Goal: Browse casually: Explore the website without a specific task or goal

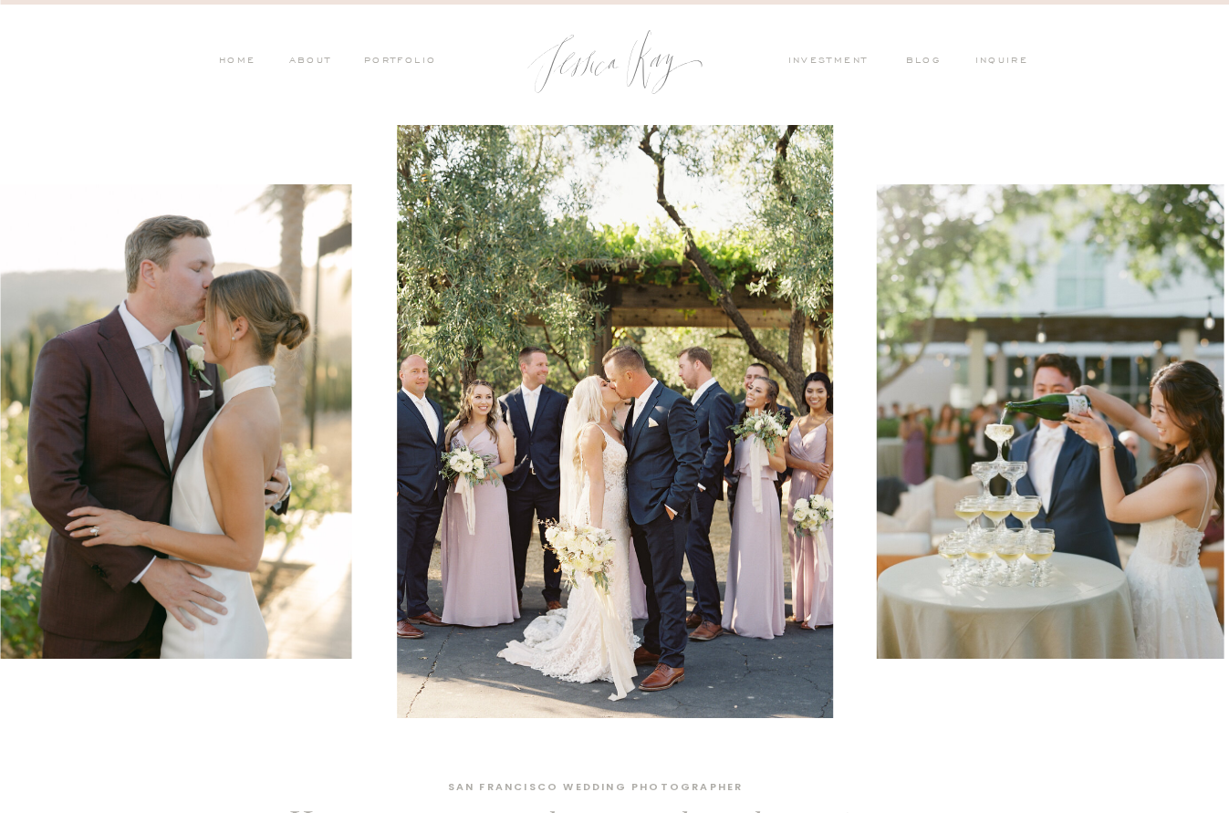
click at [402, 60] on nav "PORTFOLIO" at bounding box center [399, 62] width 76 height 16
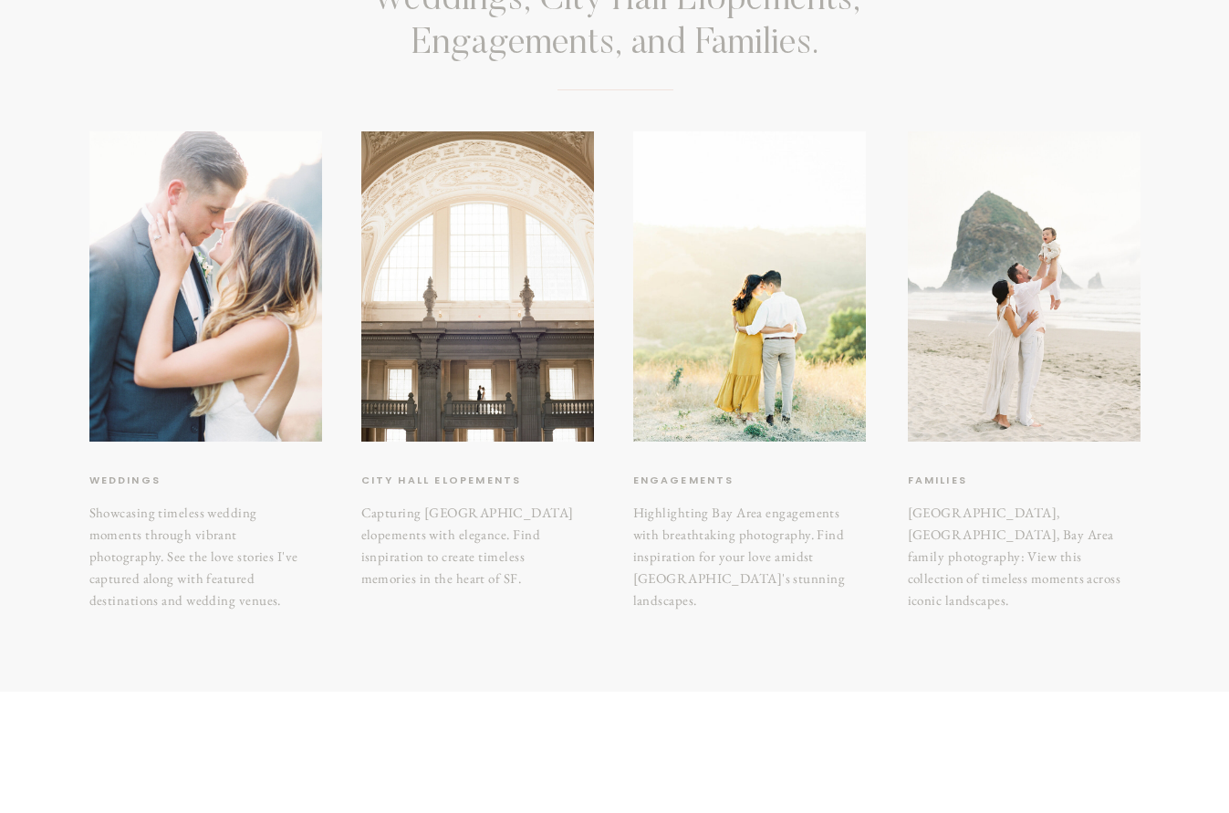
scroll to position [229, 0]
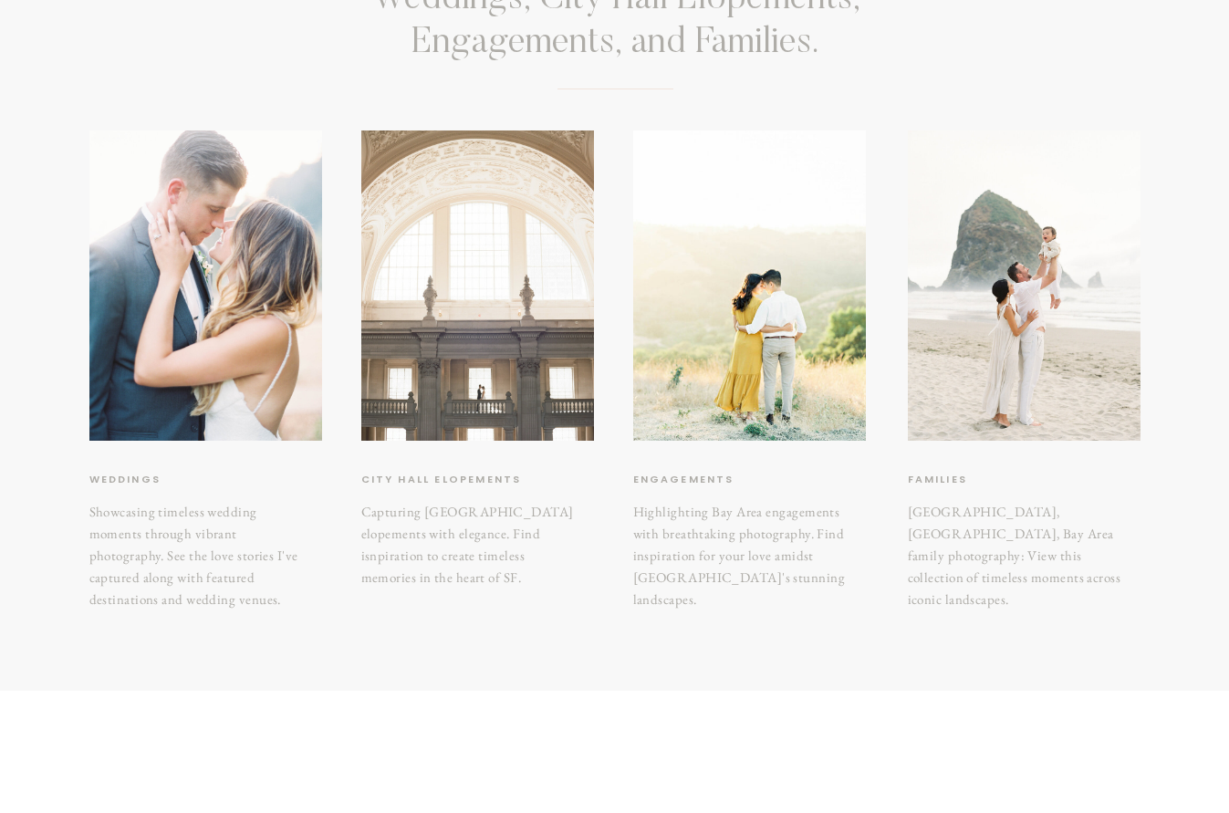
click at [493, 389] on div at bounding box center [477, 285] width 233 height 310
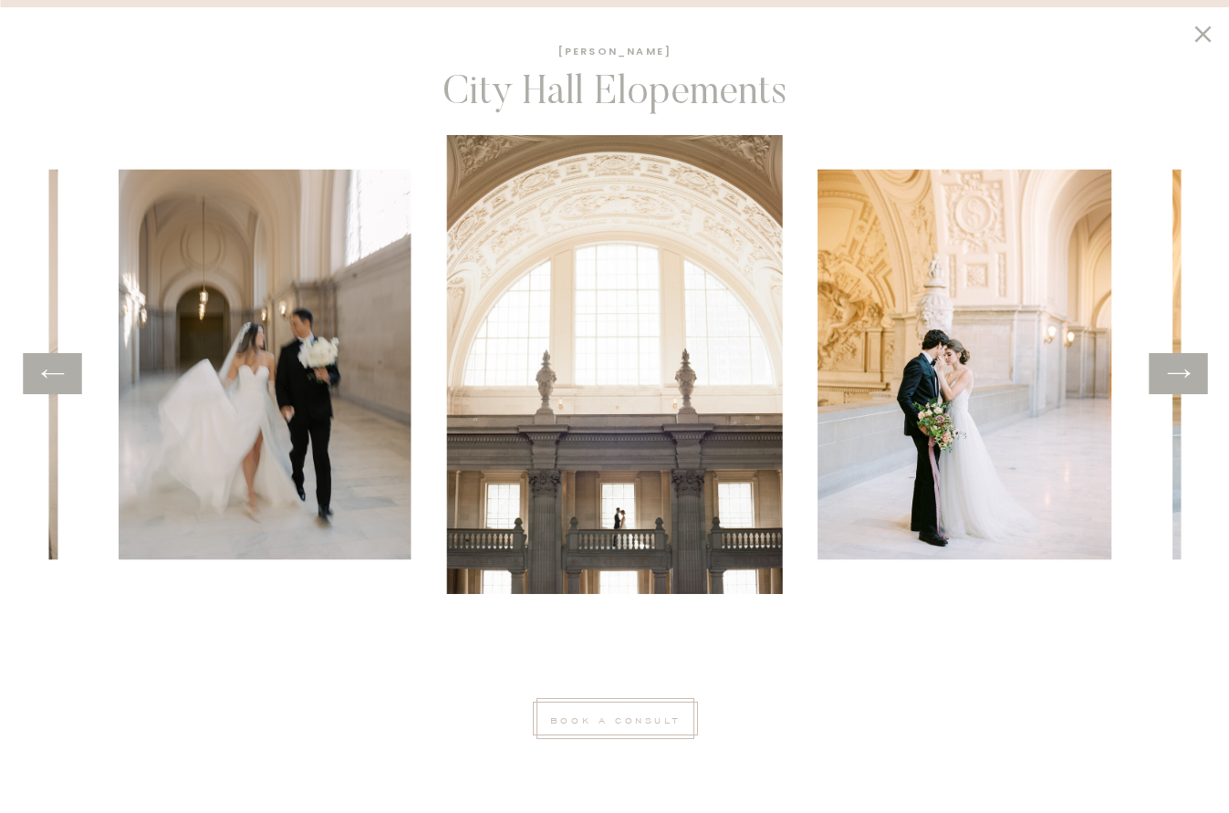
click at [1186, 381] on icon at bounding box center [1178, 374] width 26 height 28
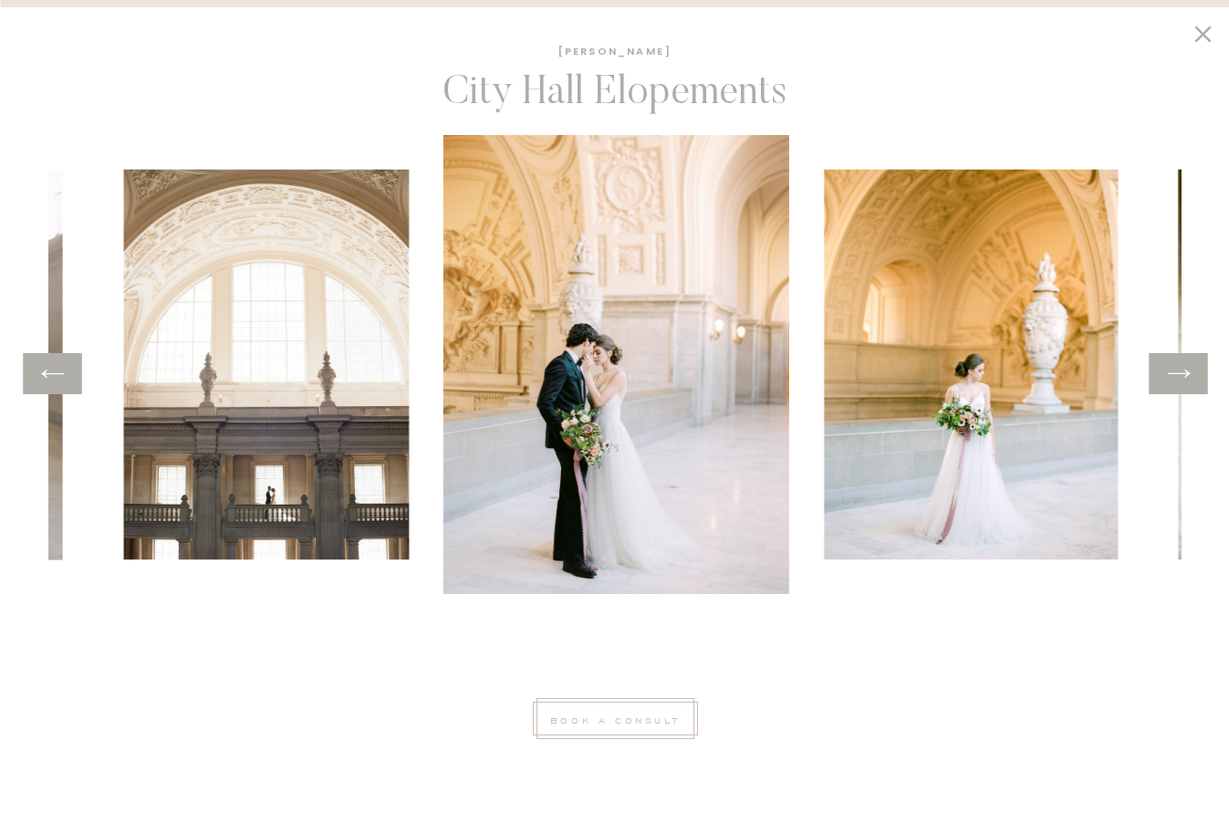
click at [1186, 381] on icon at bounding box center [1178, 374] width 26 height 28
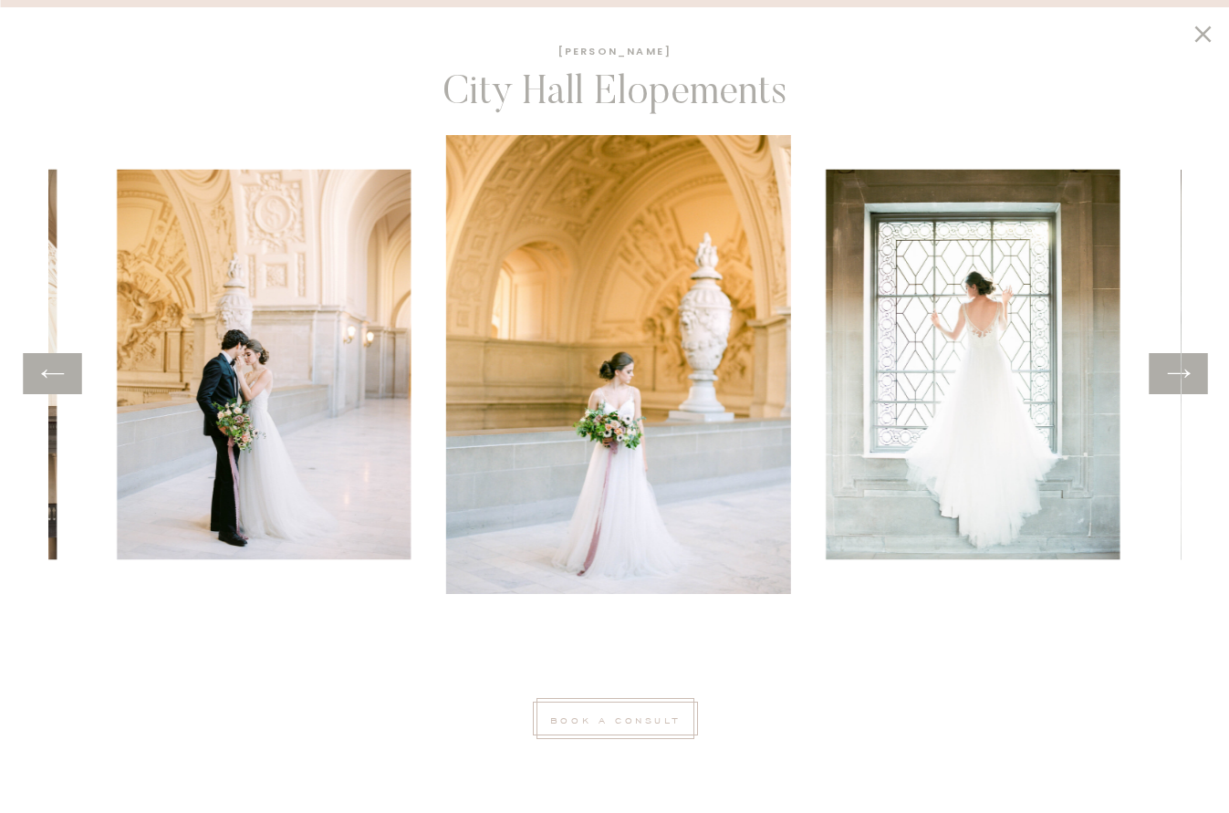
click at [1186, 381] on icon at bounding box center [1178, 374] width 26 height 28
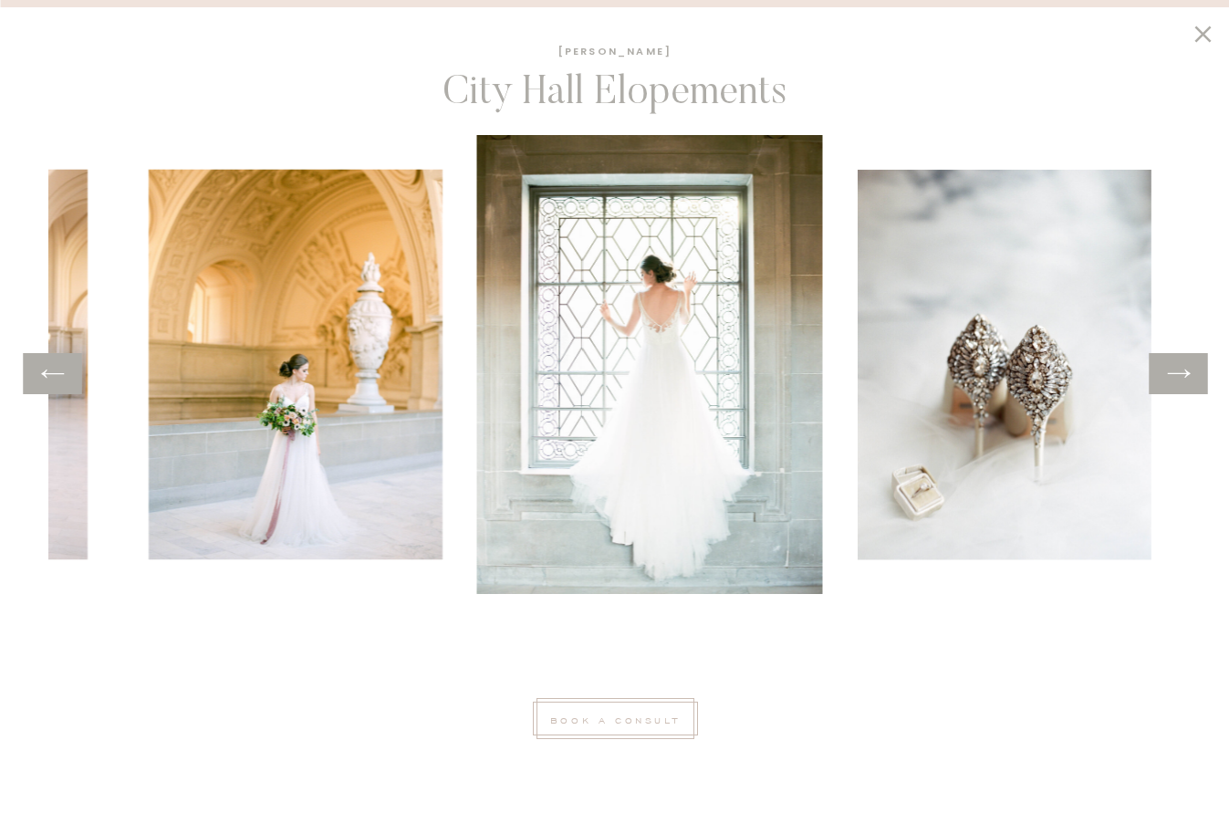
click at [1186, 381] on icon at bounding box center [1178, 374] width 26 height 28
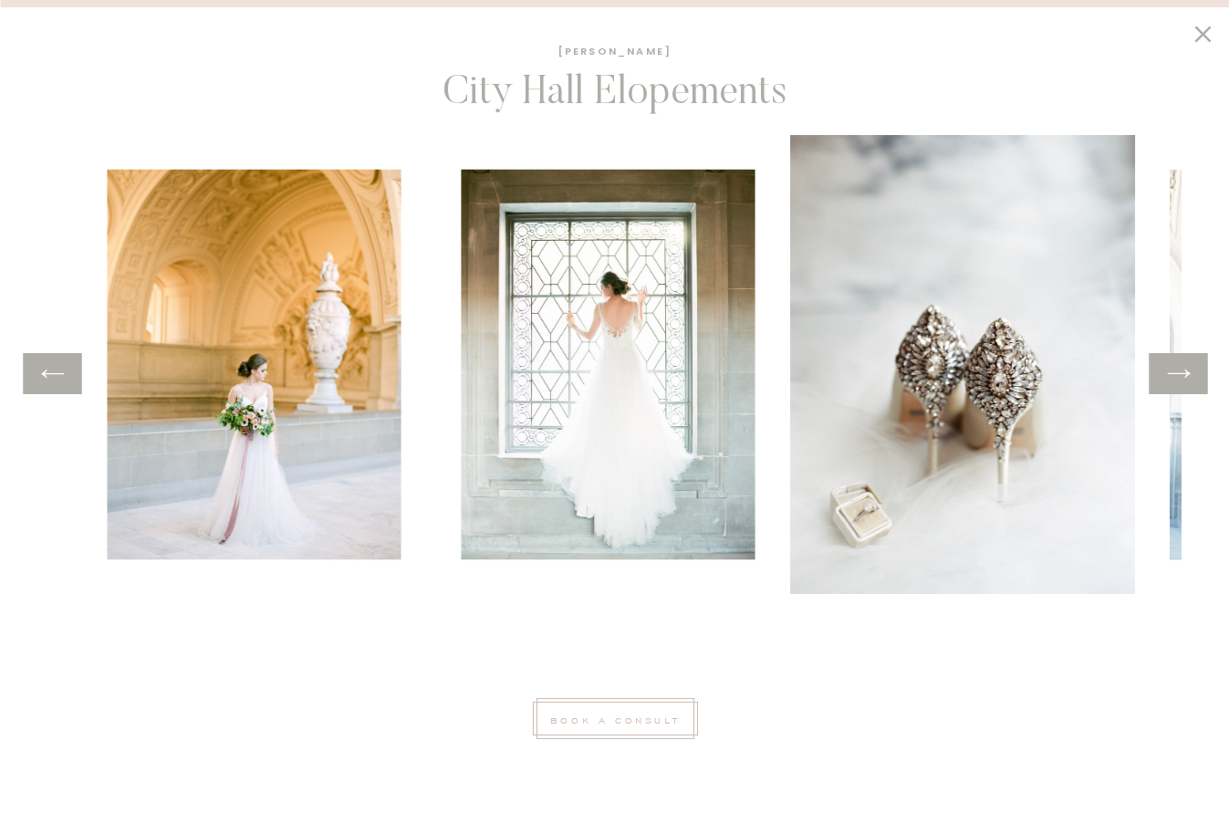
click at [1186, 381] on icon at bounding box center [1178, 374] width 26 height 28
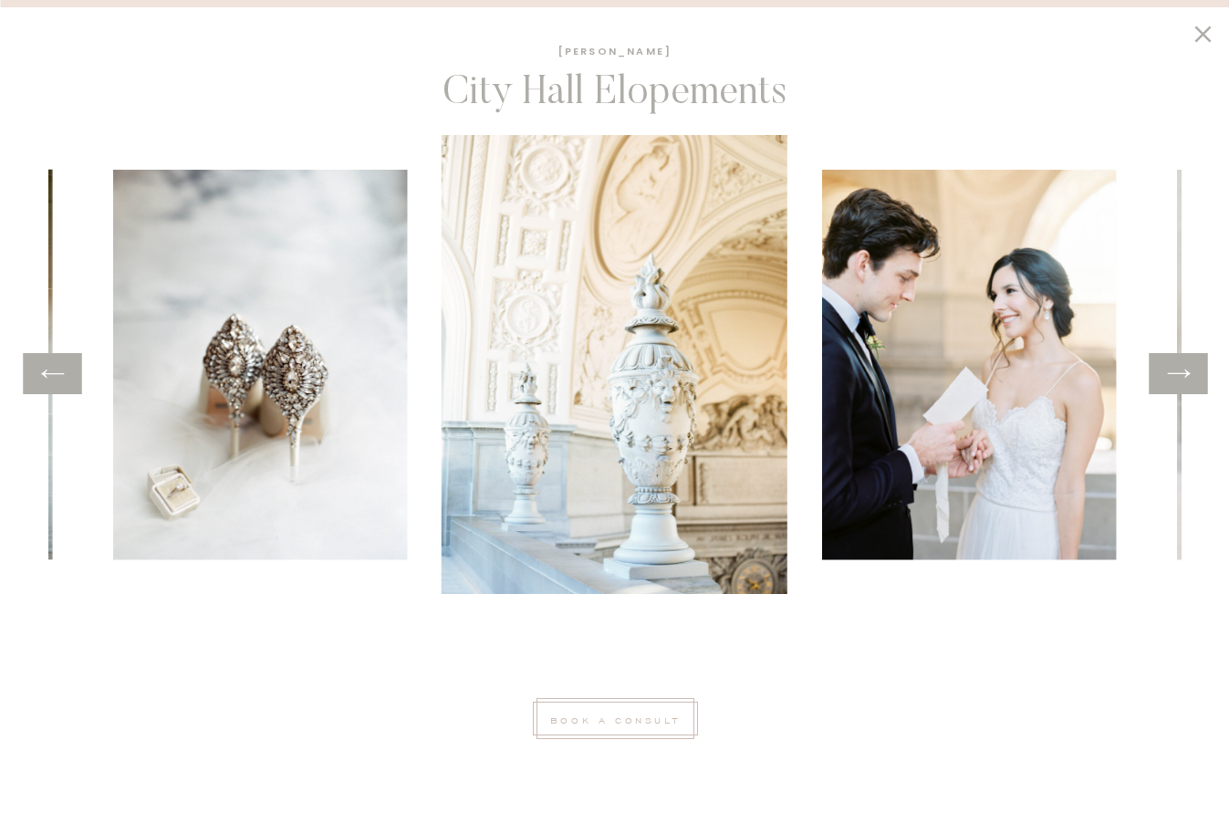
click at [1186, 381] on icon at bounding box center [1178, 374] width 26 height 28
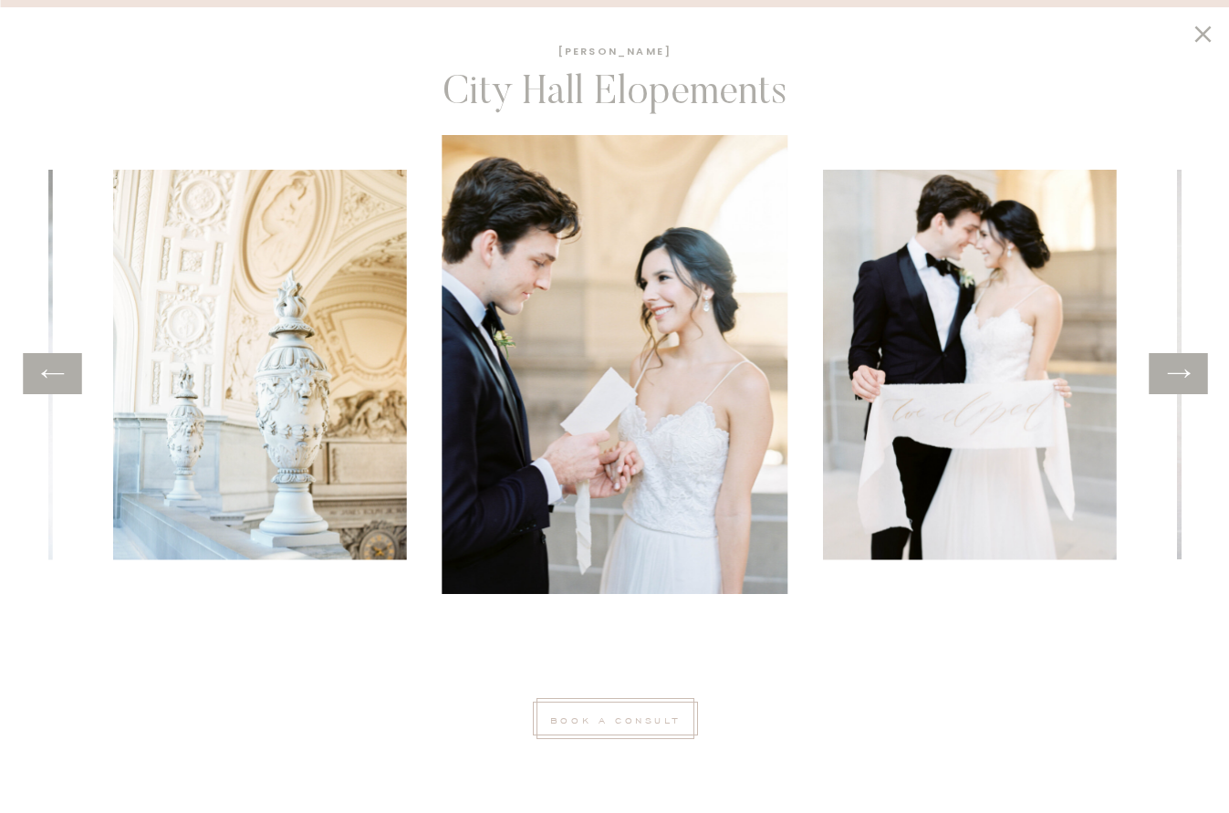
click at [1186, 381] on icon at bounding box center [1178, 374] width 26 height 28
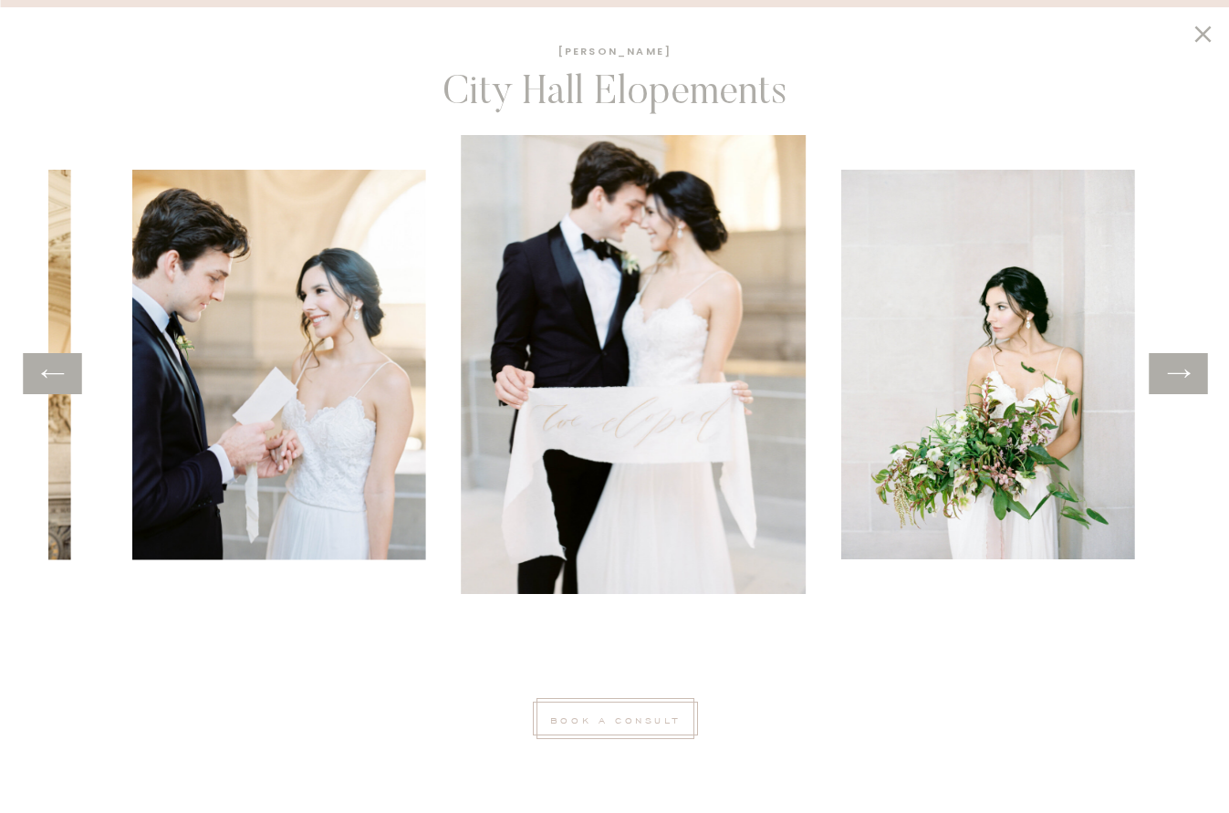
click at [1186, 381] on icon at bounding box center [1178, 374] width 26 height 28
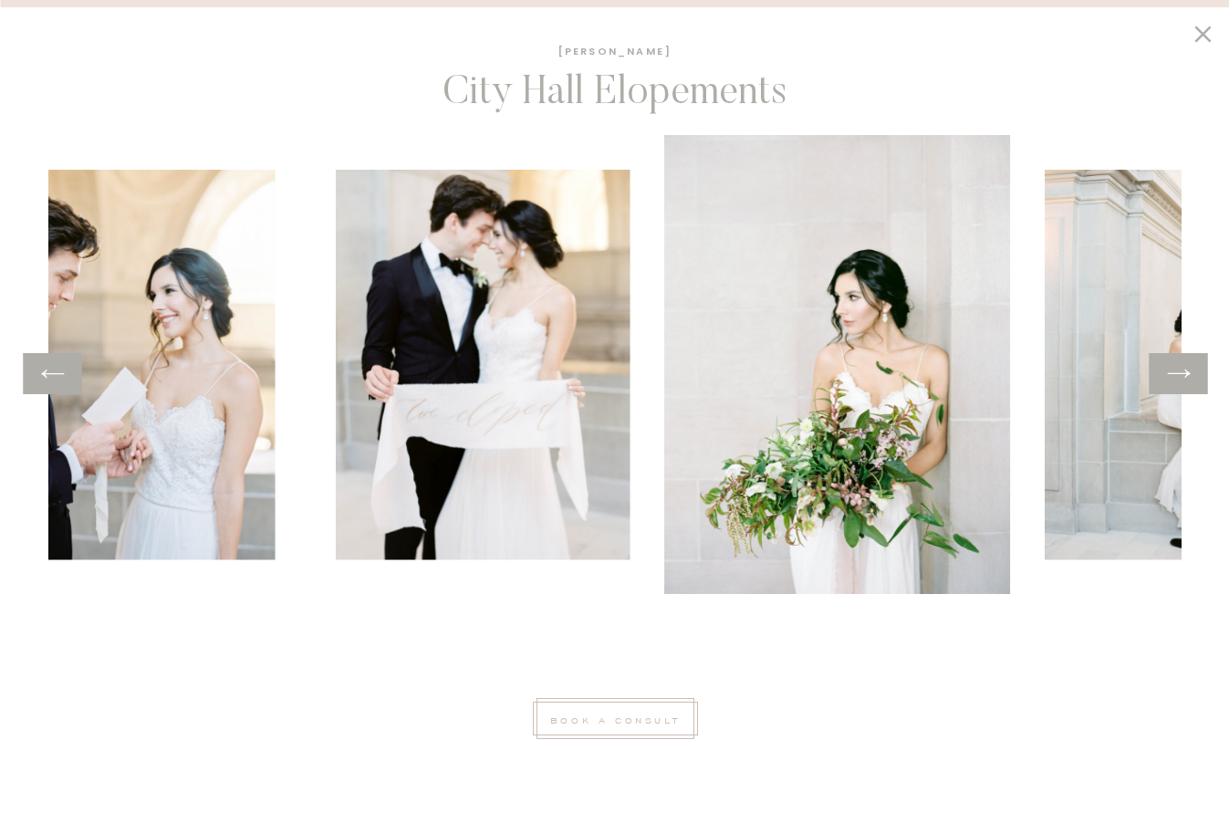
click at [1186, 381] on icon at bounding box center [1178, 374] width 26 height 28
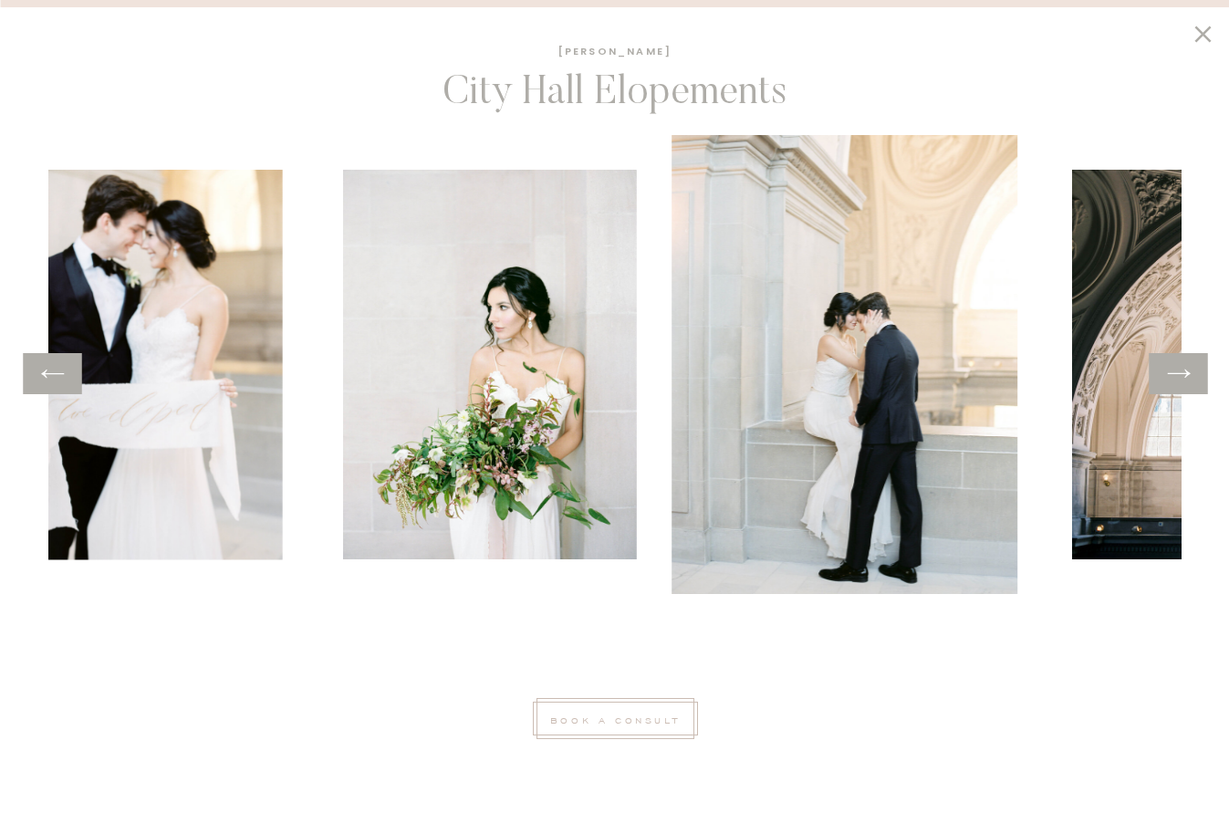
click at [1186, 381] on icon at bounding box center [1178, 374] width 26 height 28
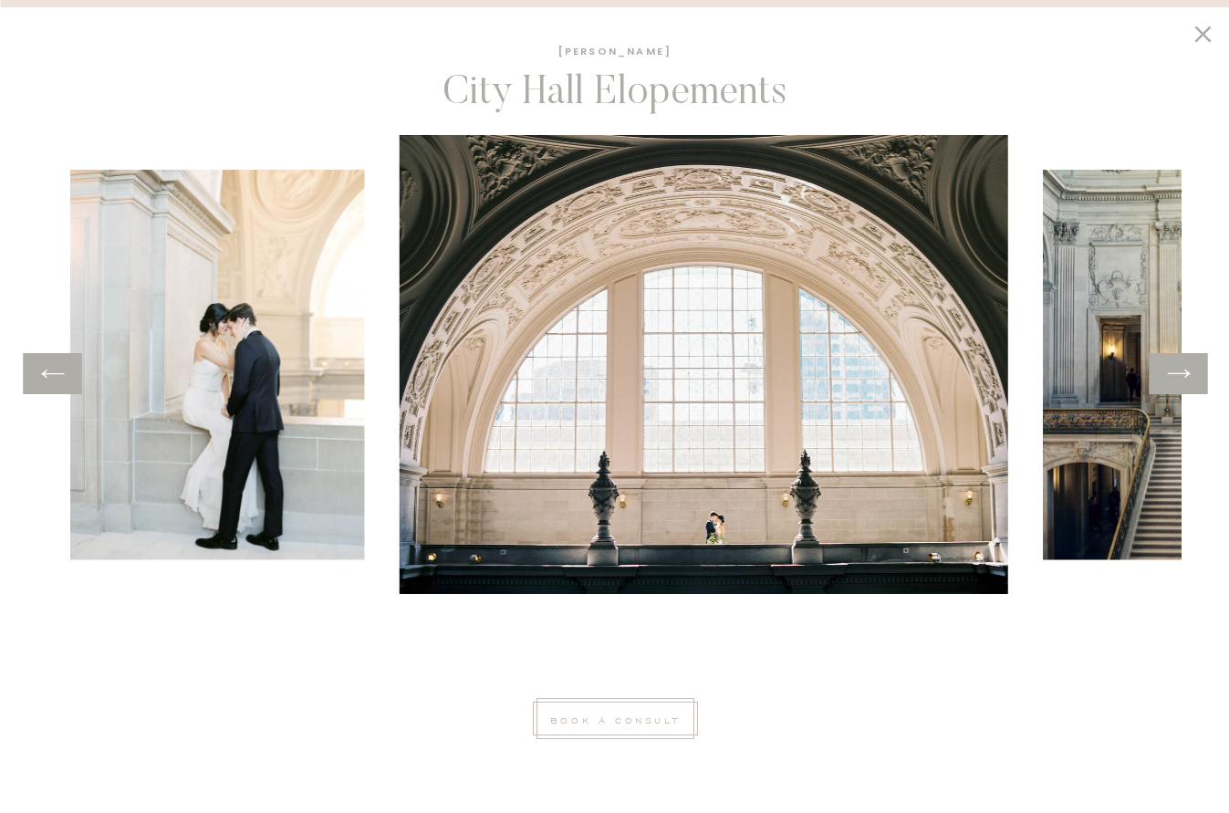
click at [1186, 381] on icon at bounding box center [1178, 374] width 26 height 28
